Goal: Book appointment/travel/reservation

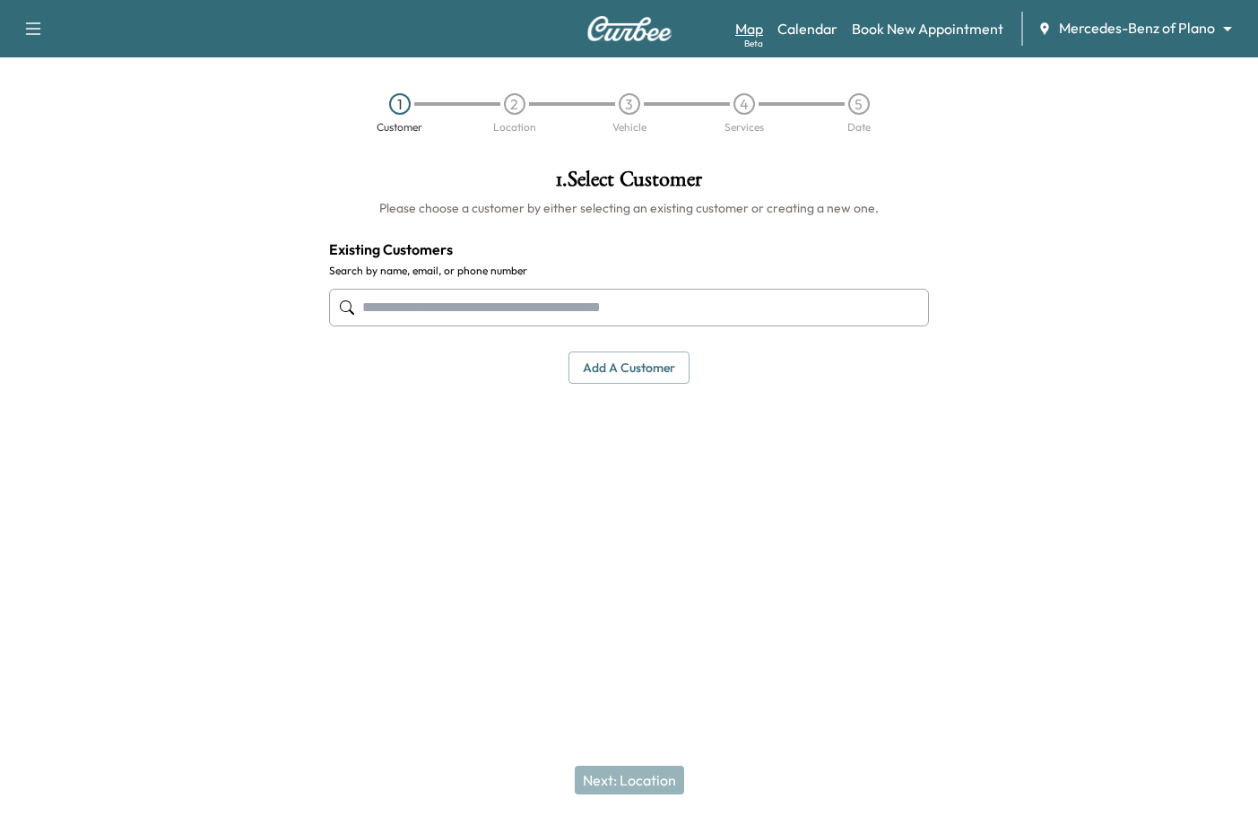
click at [754, 28] on link "Map Beta" at bounding box center [749, 29] width 28 height 22
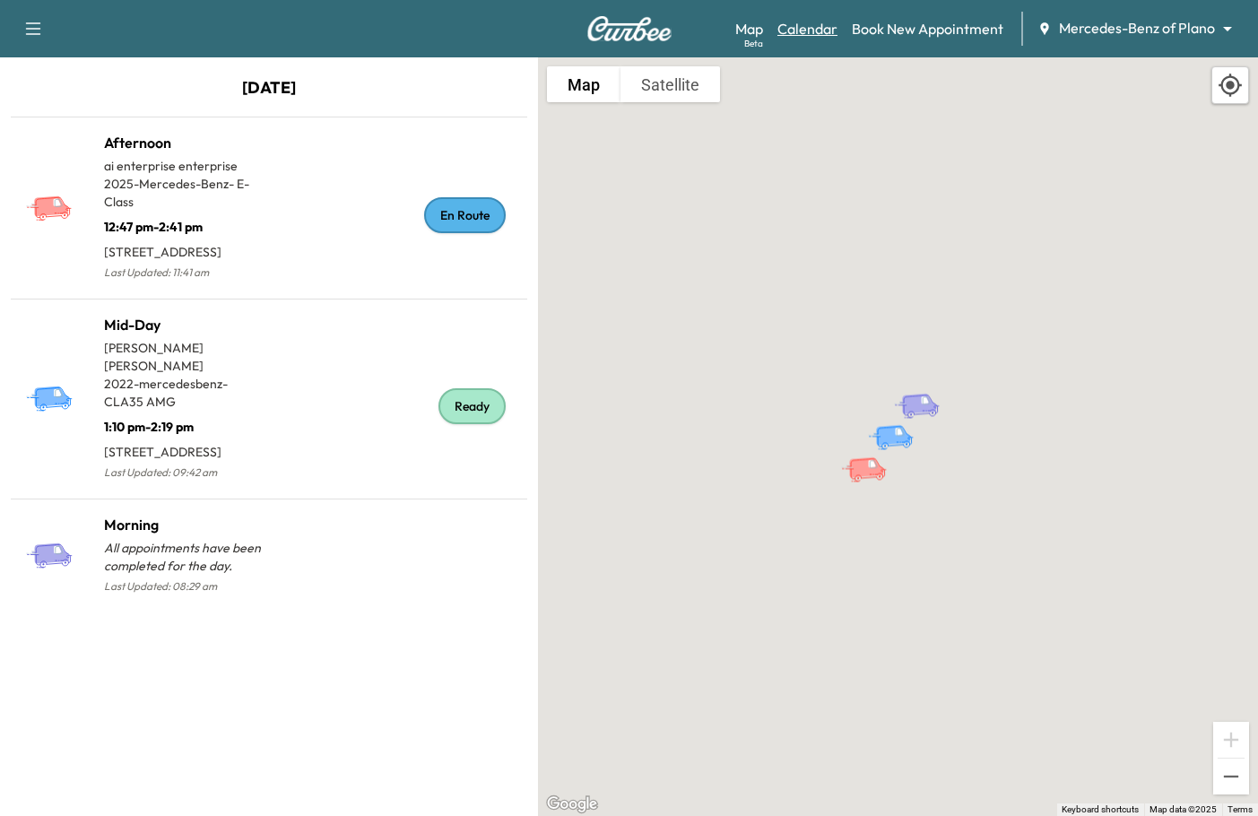
click at [800, 18] on link "Calendar" at bounding box center [808, 29] width 60 height 22
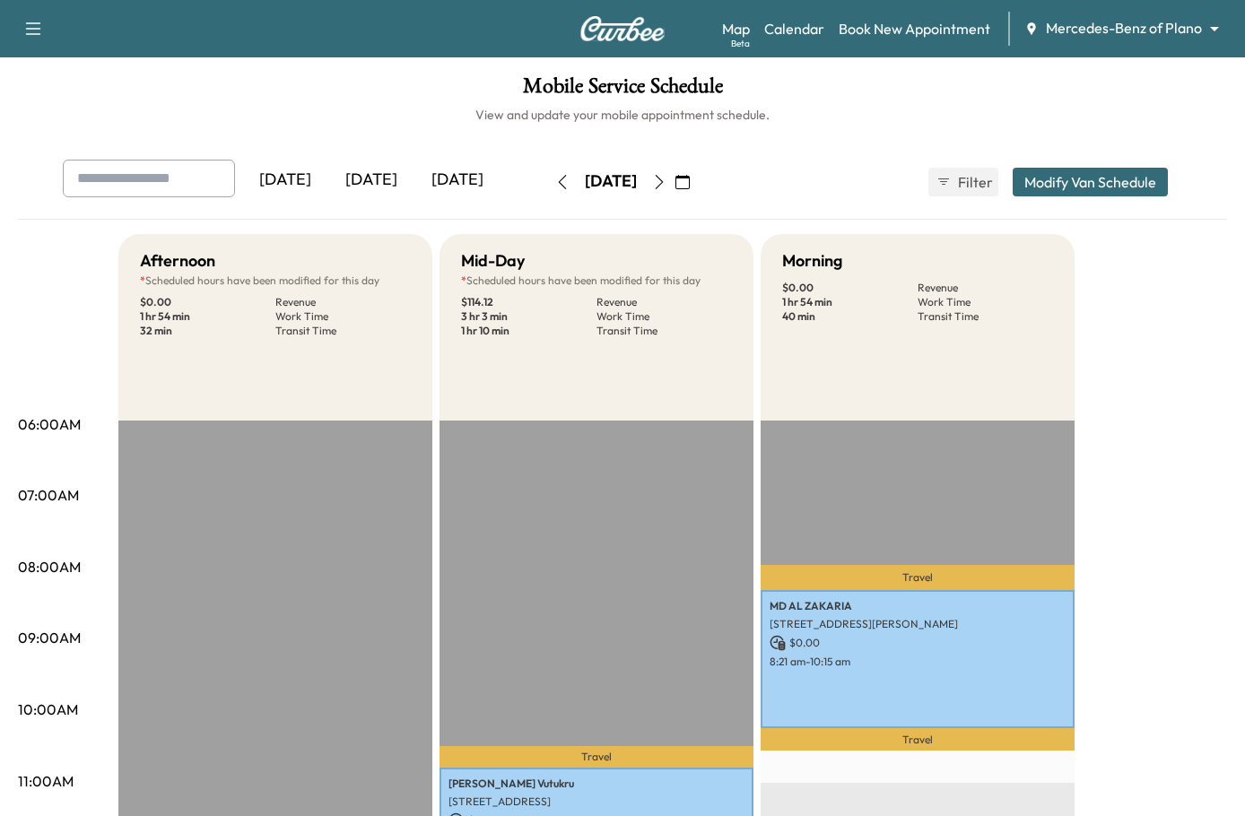
click at [666, 182] on icon "button" at bounding box center [659, 182] width 14 height 14
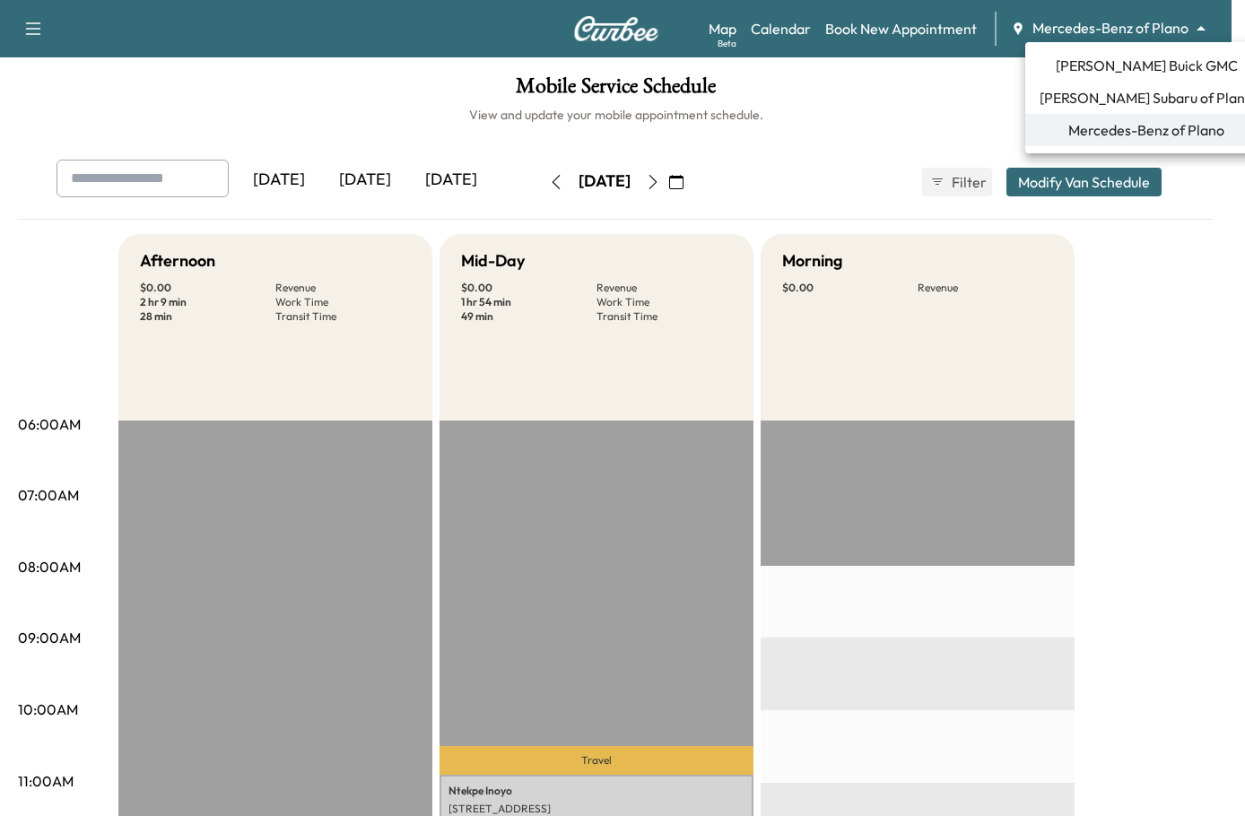
click at [1090, 35] on body "Support Log Out Map Beta Calendar Book New Appointment Mercedes-Benz of Plano *…" at bounding box center [622, 408] width 1245 height 816
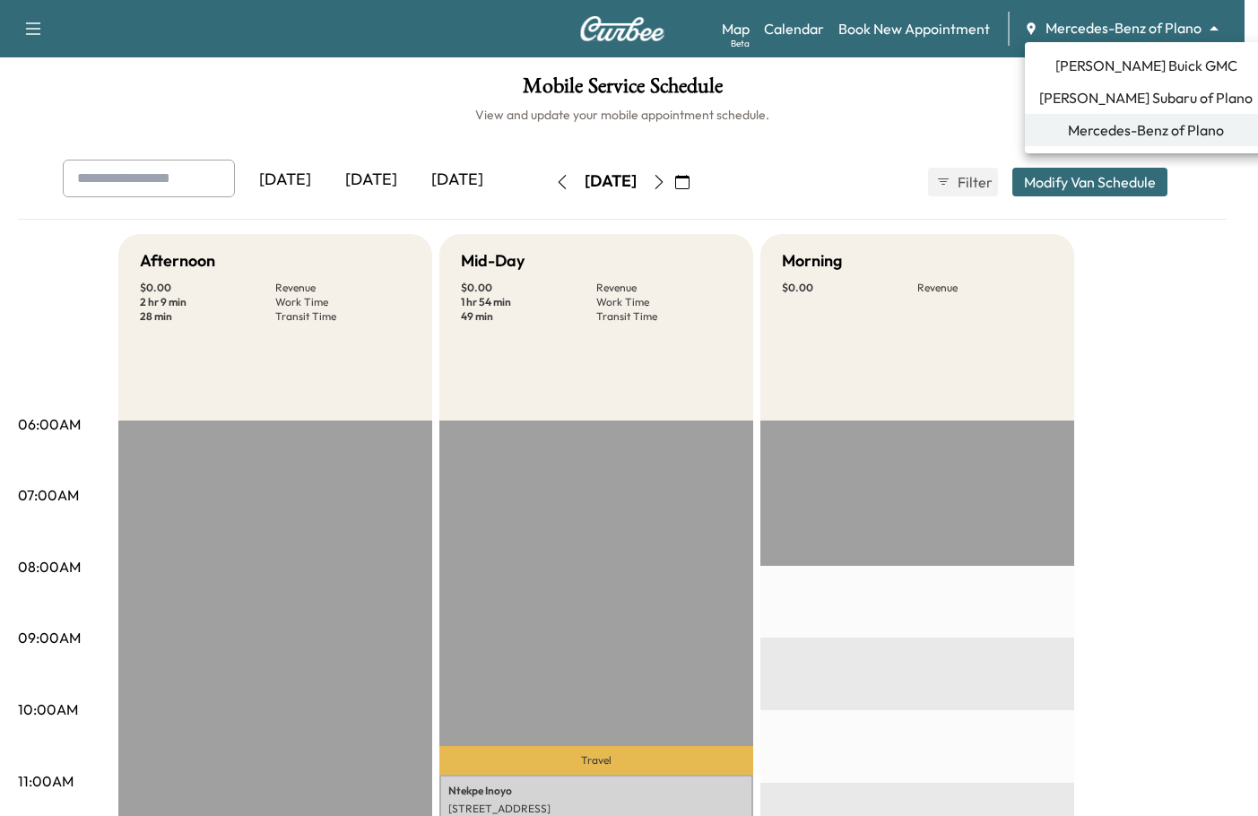
click at [1108, 70] on span "[PERSON_NAME] Buick GMC" at bounding box center [1147, 66] width 182 height 22
